Goal: Ask a question

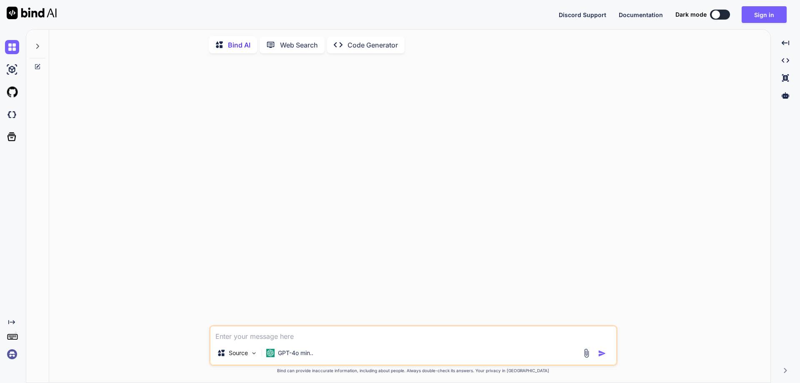
type textarea "x"
click at [772, 12] on button "Sign in" at bounding box center [764, 14] width 45 height 17
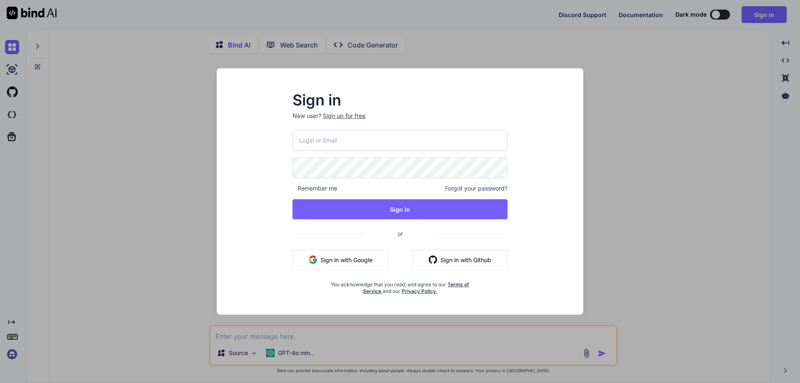
click at [339, 137] on input "email" at bounding box center [400, 140] width 215 height 20
paste input "lazadaprocreatebrushthailand-1@berrymail.cc"
type input "lazadaprocreatebrushthailand-1@berrymail.cc"
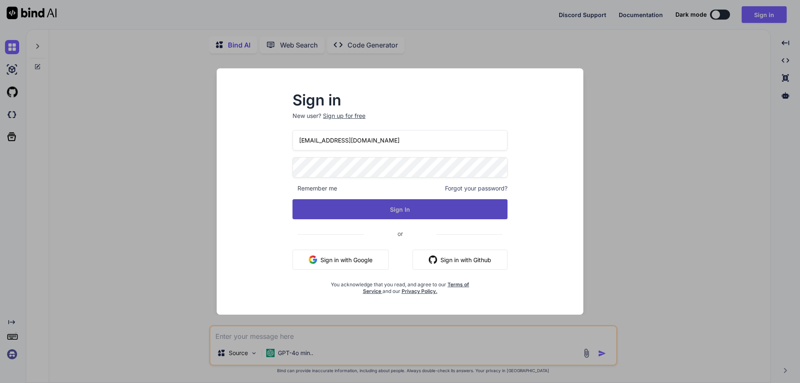
click at [363, 203] on button "Sign In" at bounding box center [400, 209] width 215 height 20
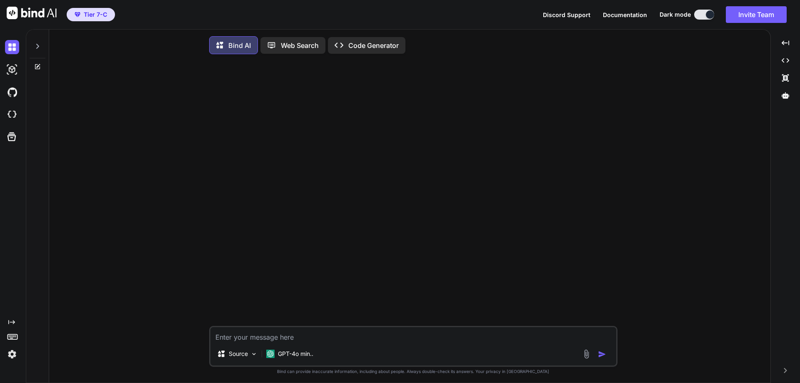
click at [702, 10] on button at bounding box center [704, 15] width 20 height 10
click at [702, 13] on button at bounding box center [704, 15] width 20 height 10
click at [699, 12] on button at bounding box center [704, 15] width 20 height 10
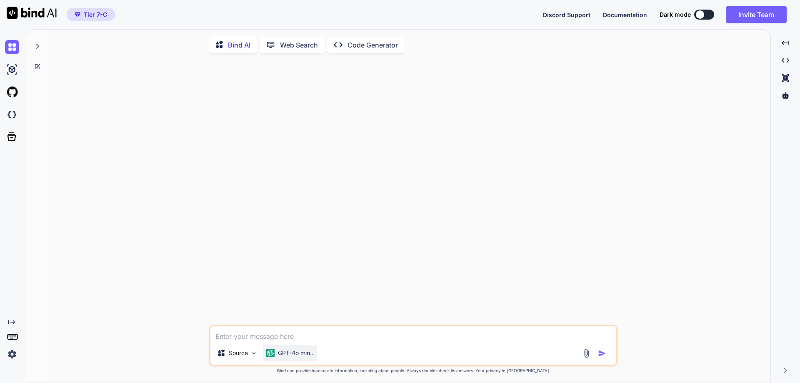
click at [287, 349] on div "GPT-4o min.." at bounding box center [290, 353] width 54 height 17
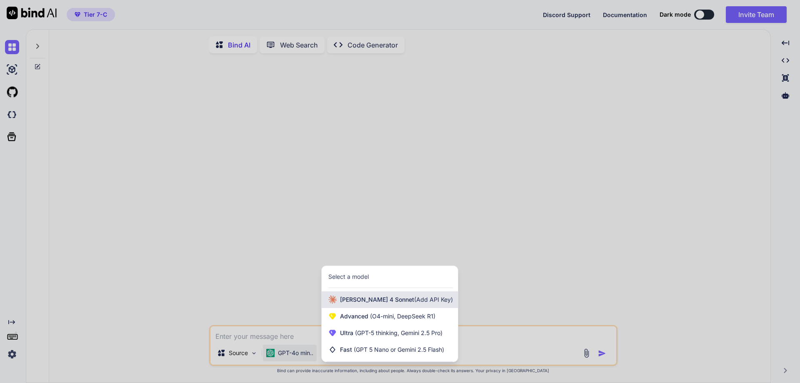
click at [397, 295] on div "Claude 4 Sonnet (Add API Key)" at bounding box center [390, 299] width 136 height 17
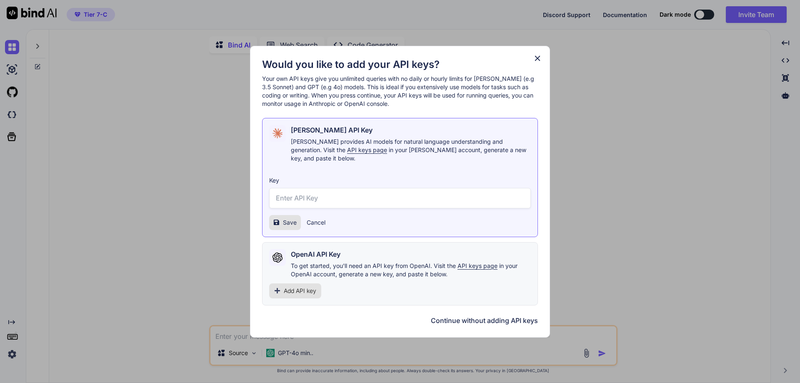
click at [371, 197] on input "text" at bounding box center [400, 198] width 262 height 20
click at [486, 319] on button "Continue without adding API keys" at bounding box center [484, 320] width 107 height 10
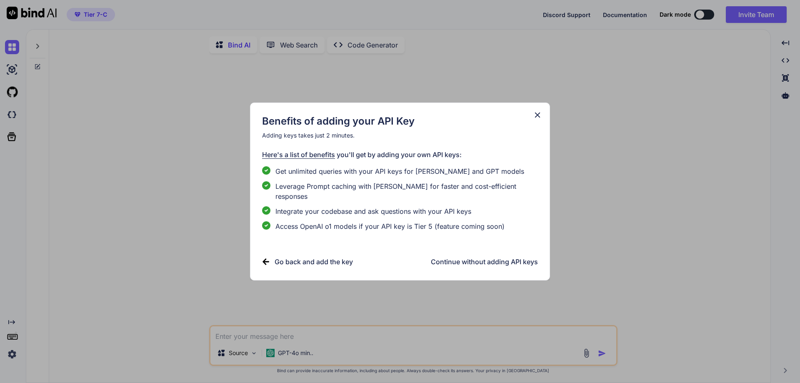
click at [491, 260] on h3 "Continue without adding API keys" at bounding box center [484, 262] width 107 height 10
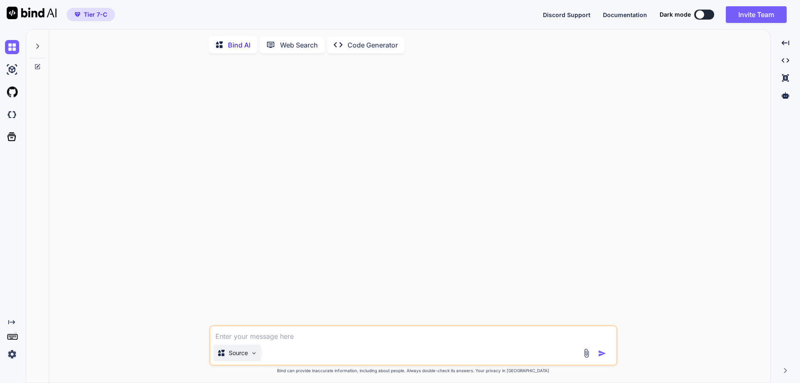
click at [251, 351] on img at bounding box center [253, 353] width 7 height 7
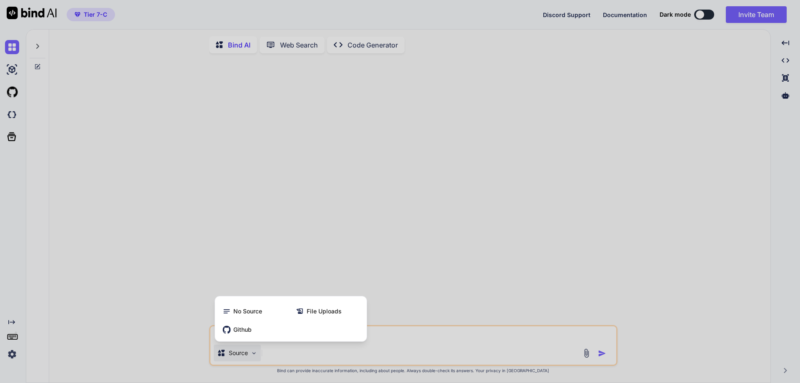
click at [311, 268] on div at bounding box center [400, 191] width 800 height 383
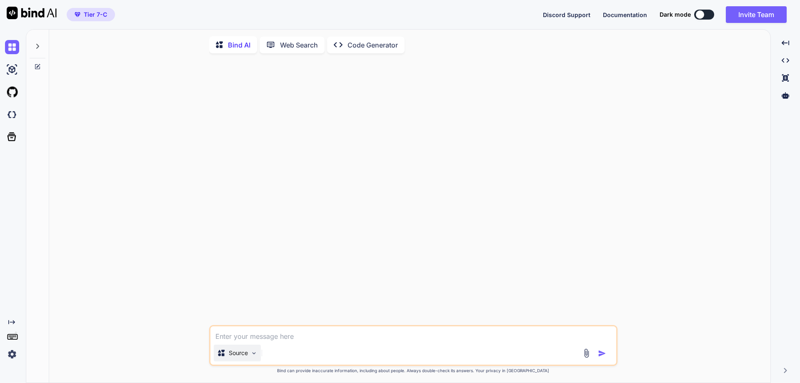
click at [217, 350] on div "Source" at bounding box center [237, 353] width 47 height 17
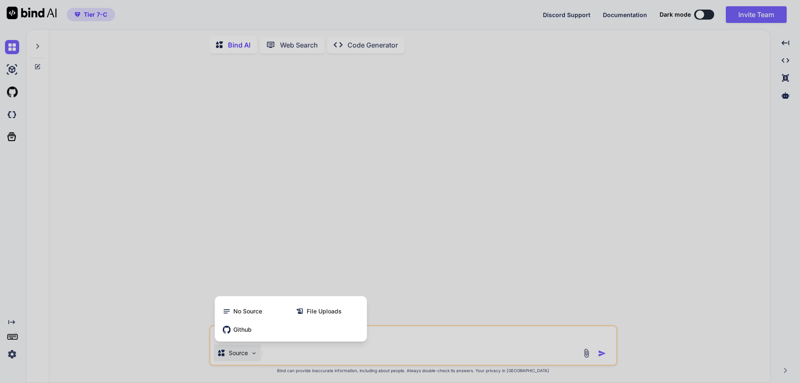
click at [256, 258] on div at bounding box center [400, 191] width 800 height 383
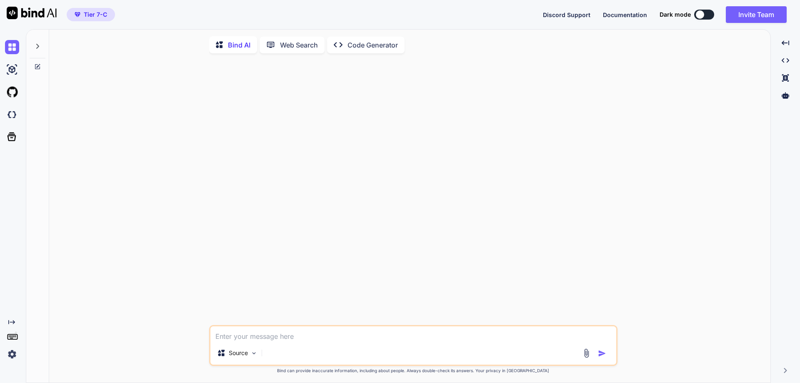
click at [586, 357] on img at bounding box center [587, 353] width 10 height 10
click at [250, 350] on div "Source" at bounding box center [237, 353] width 47 height 17
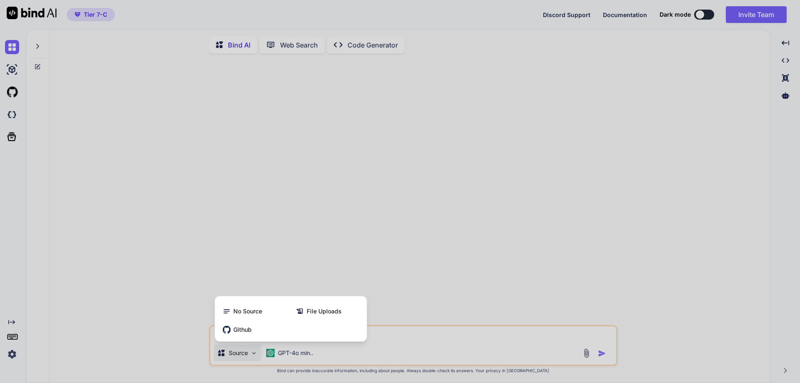
click at [284, 350] on div at bounding box center [400, 191] width 800 height 383
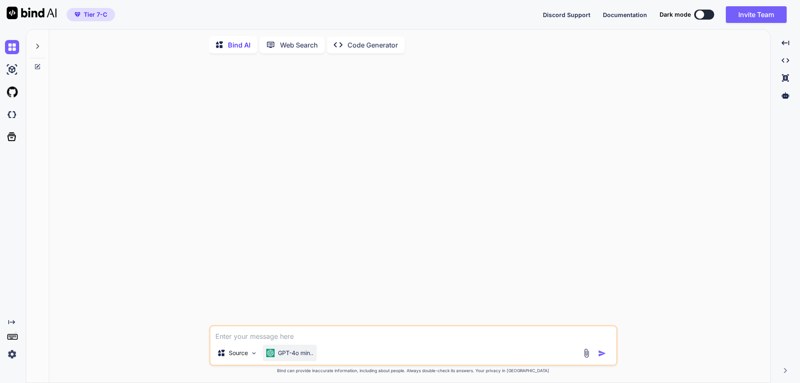
click at [284, 350] on div "GPT-4o min.." at bounding box center [290, 353] width 54 height 17
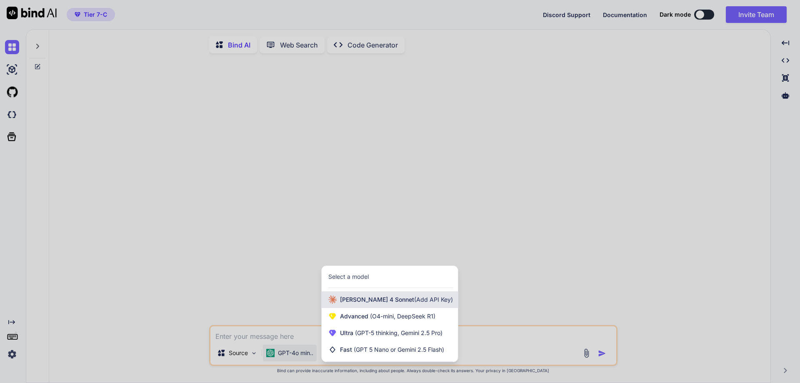
click at [414, 301] on span "(Add API Key)" at bounding box center [433, 299] width 39 height 7
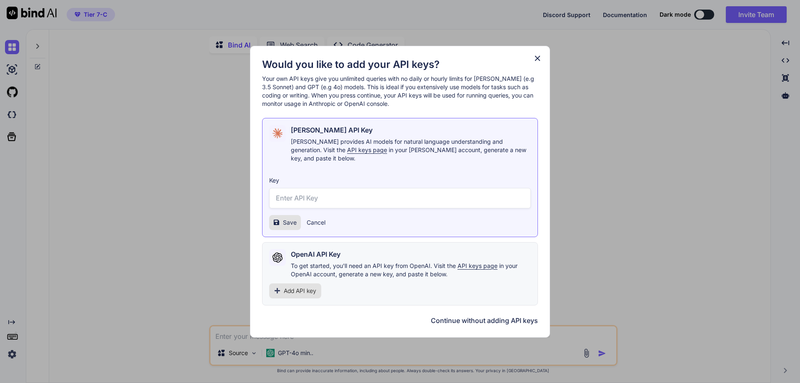
click at [461, 315] on button "Continue without adding API keys" at bounding box center [484, 320] width 107 height 10
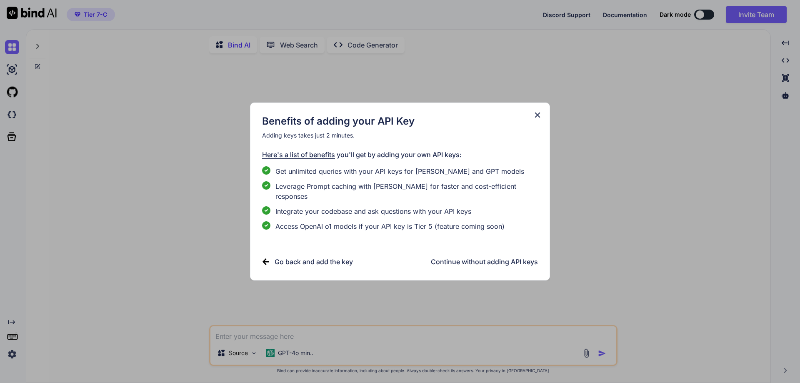
click at [470, 251] on div "Benefits of adding your API Key Adding keys takes just 2 minutes. Here's a list…" at bounding box center [400, 191] width 276 height 152
click at [473, 258] on h3 "Continue without adding API keys" at bounding box center [484, 262] width 107 height 10
type textarea "x"
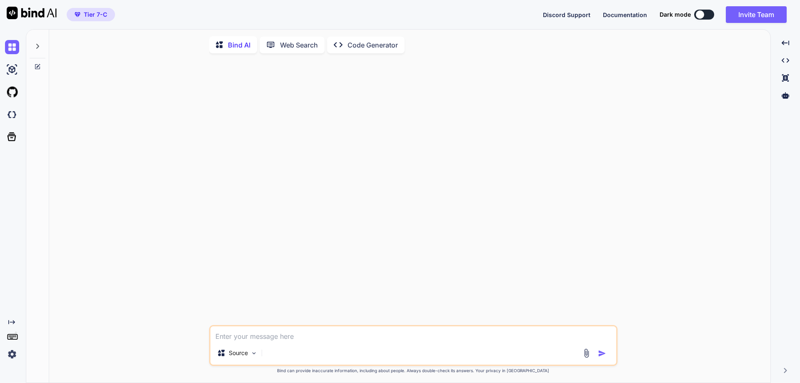
click at [289, 335] on textarea at bounding box center [413, 333] width 406 height 15
paste textarea "lุipืdolorsitametี่ conseีadiี้e้se dู้e่tem้incididunt Utlabo & Etdo-Magna Ali…"
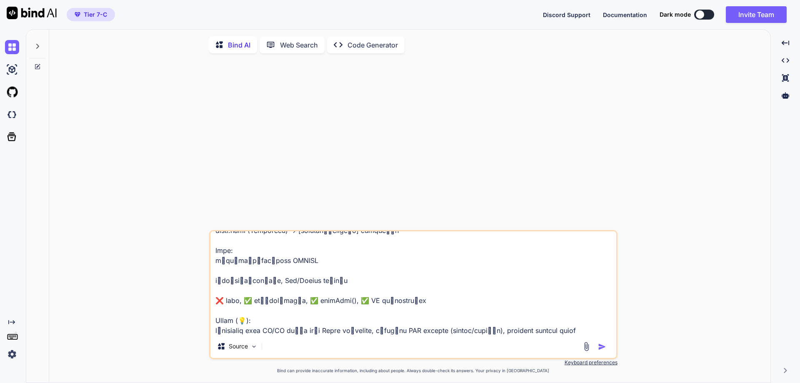
type textarea "lุipืdolorsitametี่ conseีadiี้e้se dู้e่tem้incididunt Utlabo & Etdo-Magna Ali…"
click at [292, 294] on textarea at bounding box center [413, 282] width 406 height 103
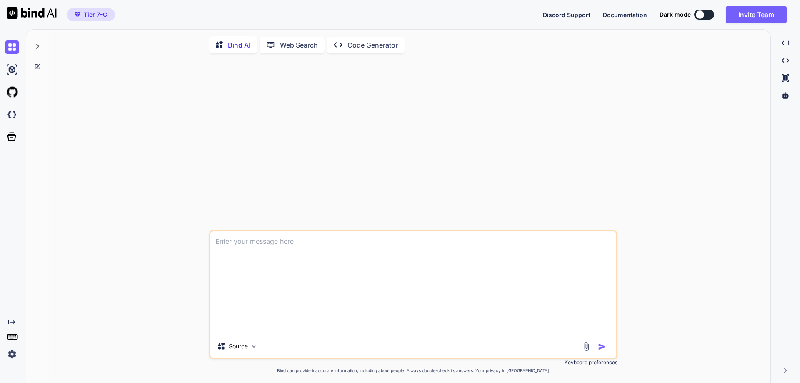
scroll to position [0, 0]
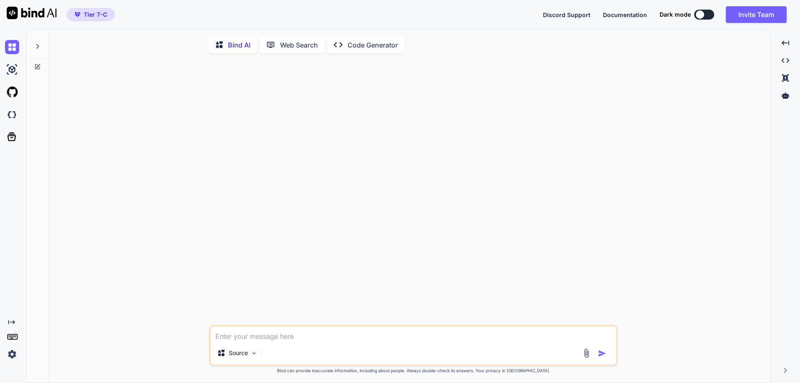
paste textarea "<LOREMI dolo="Sitame+ConsEctet (Adip Elitse + DOEI/TEM/IN + Utlaboreet DO + Mag…"
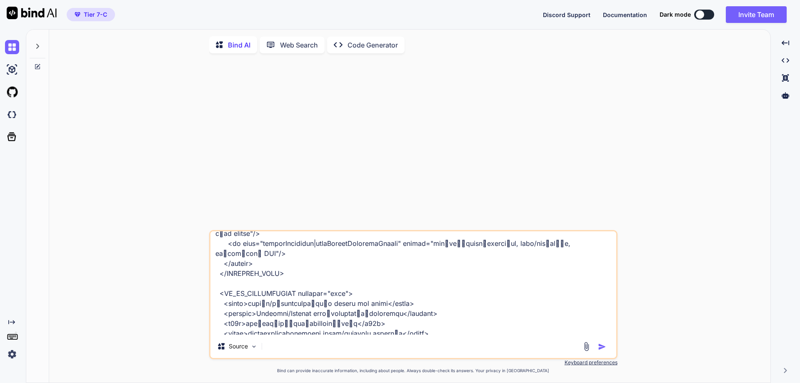
scroll to position [913, 0]
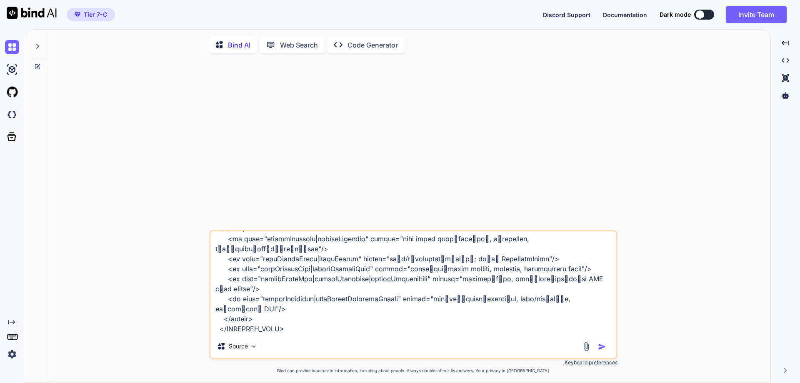
type textarea "<LOREMI dolo="Sitame+ConsEctet (Adip Elitse + DOEI/TEM/IN + Utlaboreet DO + Mag…"
click at [585, 343] on div "Source" at bounding box center [413, 348] width 406 height 20
click at [586, 346] on img at bounding box center [587, 347] width 10 height 10
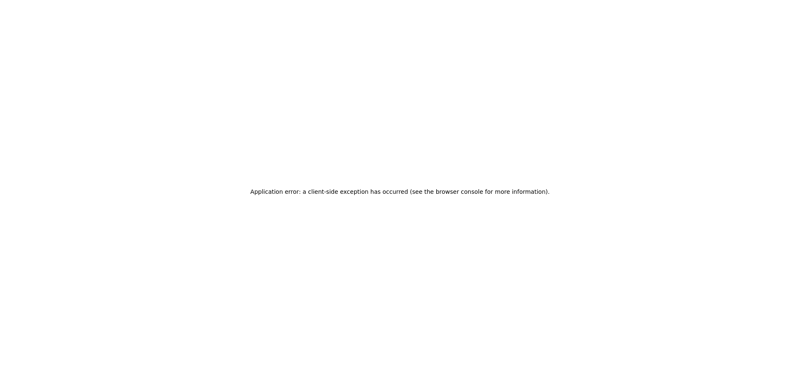
click at [544, 304] on div "Application error: a client-side exception has occurred (see the browser consol…" at bounding box center [400, 191] width 800 height 383
